Goal: Check status: Check status

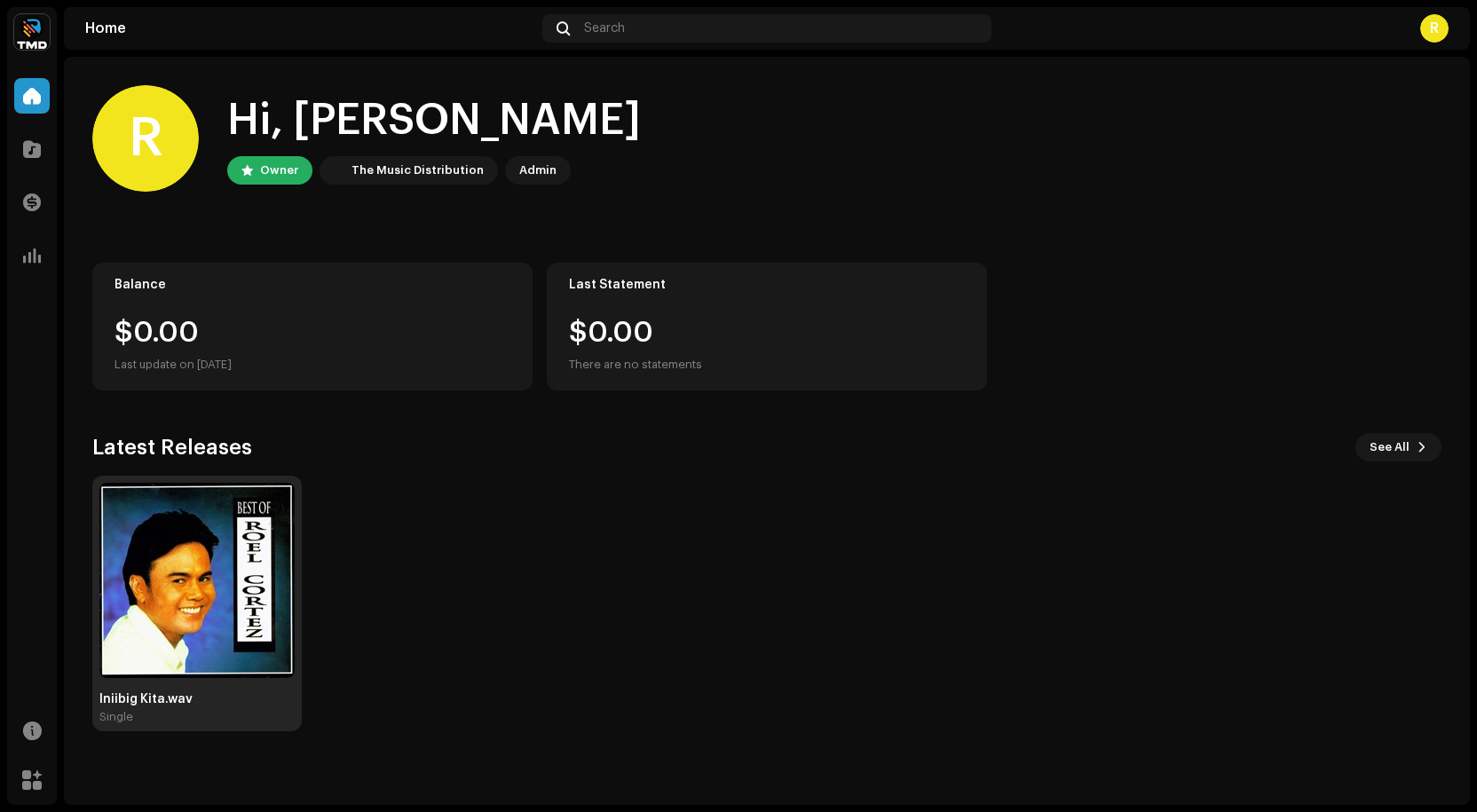
click at [192, 595] on img at bounding box center [197, 580] width 195 height 195
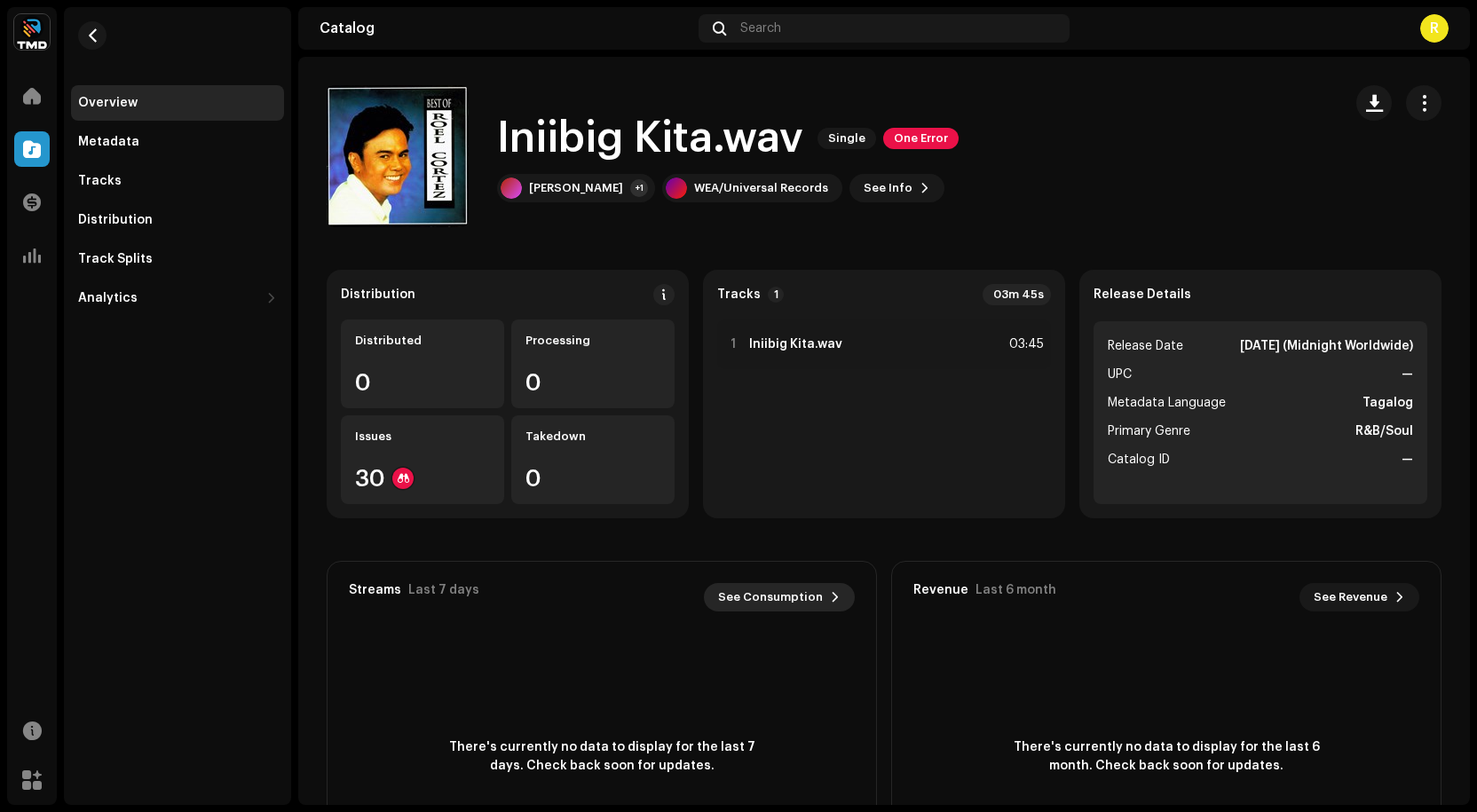
click at [805, 599] on span "See Consumption" at bounding box center [771, 597] width 104 height 36
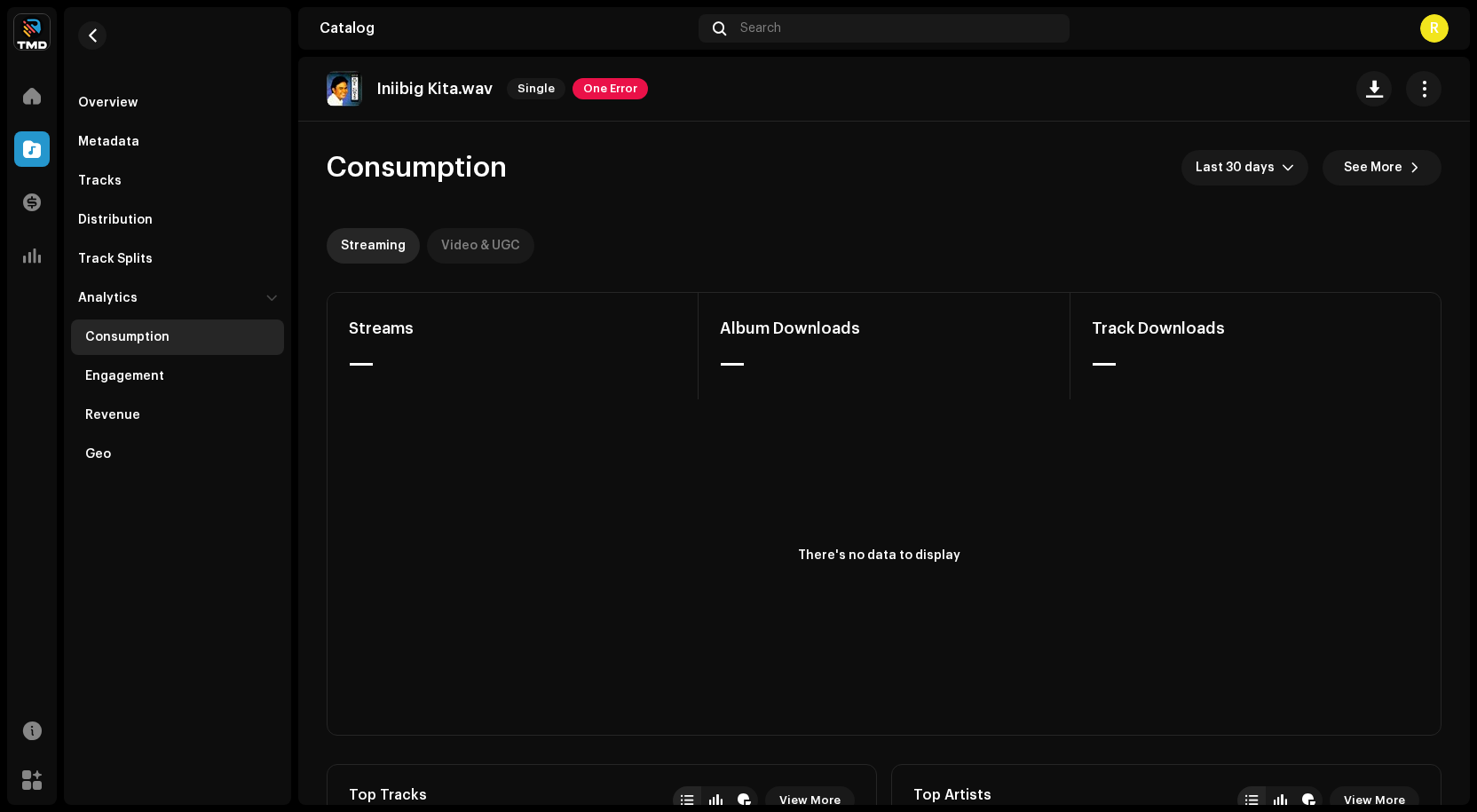
click at [471, 238] on div "Video & UGC" at bounding box center [481, 245] width 79 height 36
click at [365, 246] on div "Streaming" at bounding box center [373, 245] width 65 height 36
click at [1427, 31] on div "R" at bounding box center [1434, 28] width 28 height 28
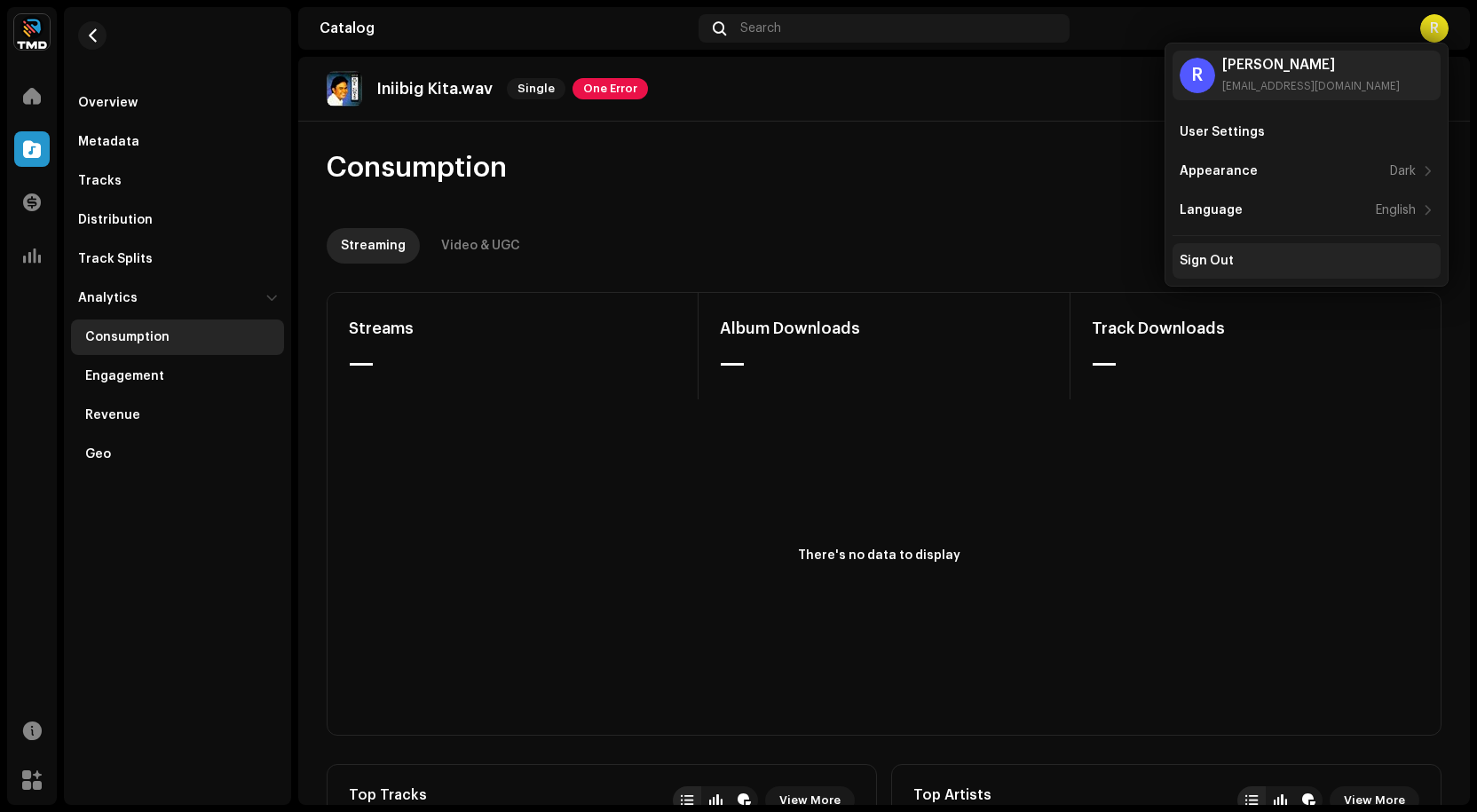
click at [1209, 263] on div "Sign Out" at bounding box center [1207, 261] width 54 height 14
